Goal: Information Seeking & Learning: Get advice/opinions

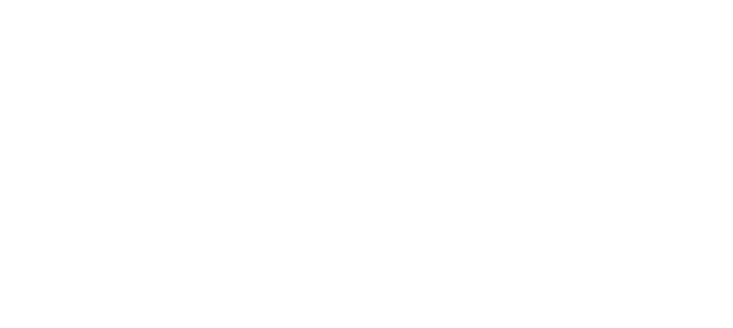
select select "******"
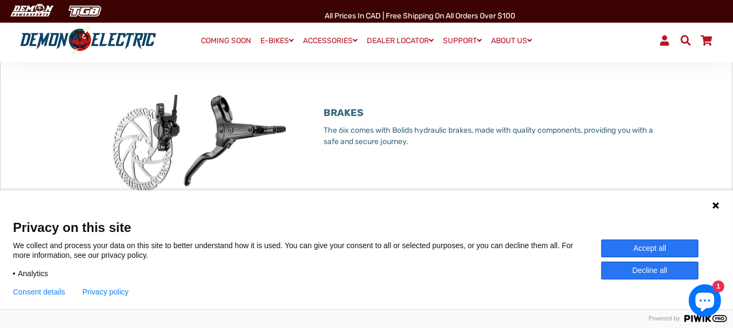
scroll to position [1349, 0]
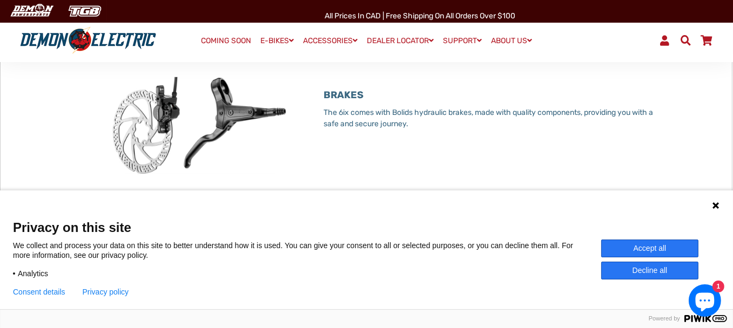
click at [641, 270] on button "Decline all" at bounding box center [649, 271] width 97 height 18
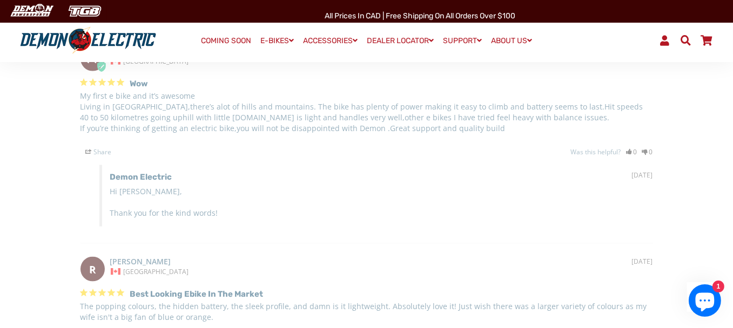
scroll to position [1889, 0]
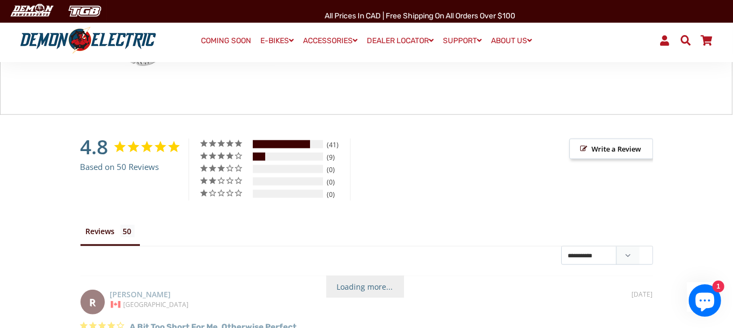
scroll to position [1511, 0]
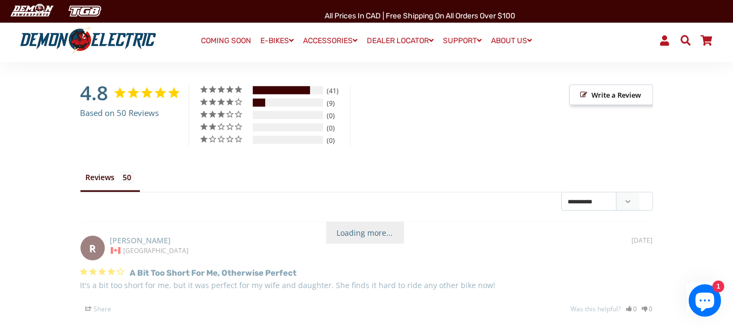
click at [107, 173] on li "Reviews" at bounding box center [109, 180] width 59 height 24
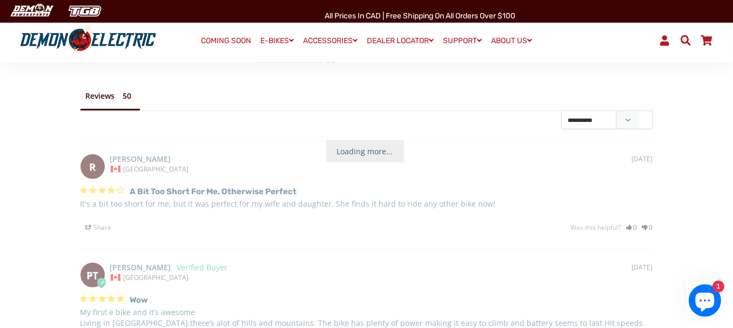
scroll to position [1673, 0]
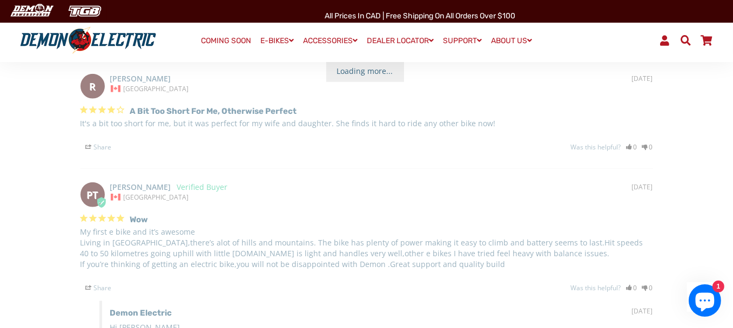
click at [195, 108] on h3 "A bit too short for me, otherwise perfect" at bounding box center [213, 111] width 167 height 13
click at [106, 96] on div "R [DATE] [PERSON_NAME] Canada A bit too short for me, otherwise perfect It's a …" at bounding box center [366, 106] width 572 height 92
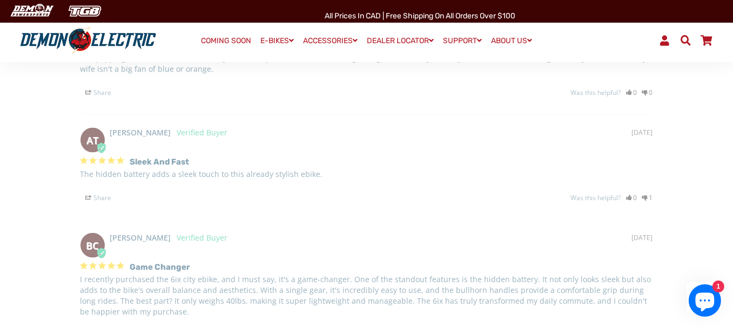
scroll to position [2051, 0]
